Goal: Connect with others: Connect with others

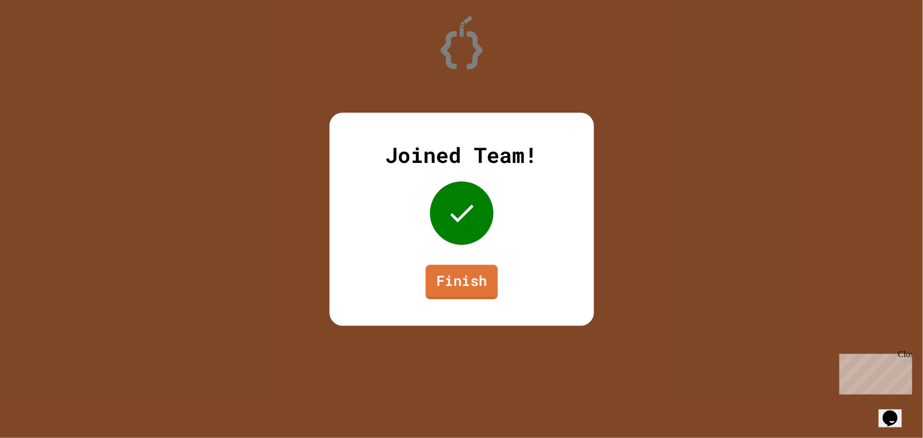
click at [450, 280] on link "Finish" at bounding box center [461, 282] width 72 height 34
